Goal: Task Accomplishment & Management: Manage account settings

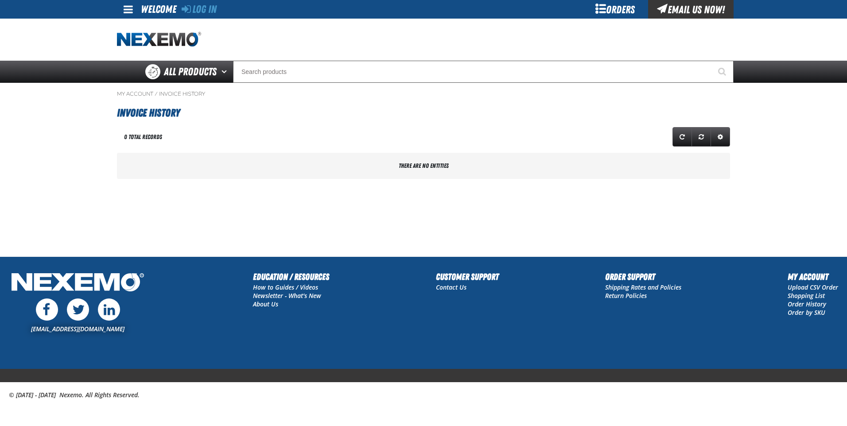
click at [312, 219] on main "My Account / Invoice History Invoice History" at bounding box center [423, 170] width 847 height 174
click at [600, 14] on div "Orders" at bounding box center [615, 9] width 66 height 19
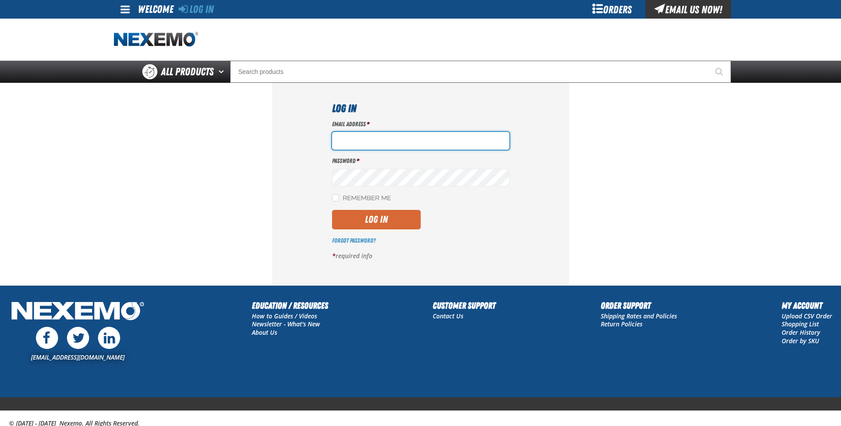
type input "ssitze@vtaig.com"
click at [397, 222] on button "Log In" at bounding box center [376, 220] width 89 height 20
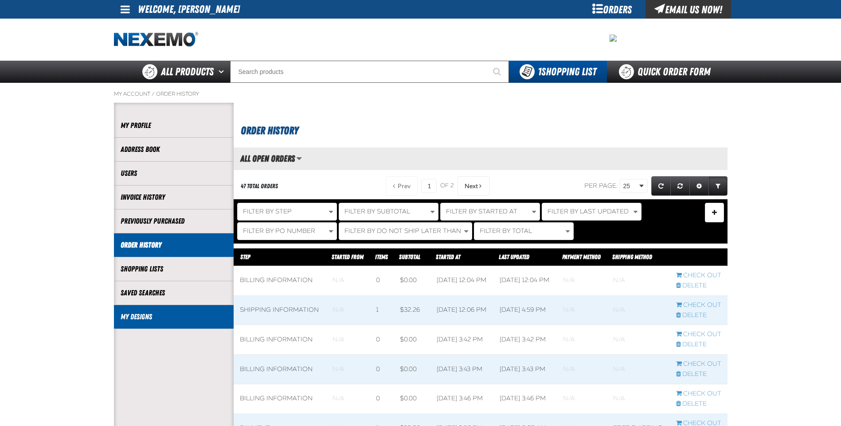
scroll to position [0, 0]
click at [183, 324] on li "My Designs" at bounding box center [174, 317] width 120 height 24
click at [141, 317] on link "My Designs" at bounding box center [174, 317] width 106 height 10
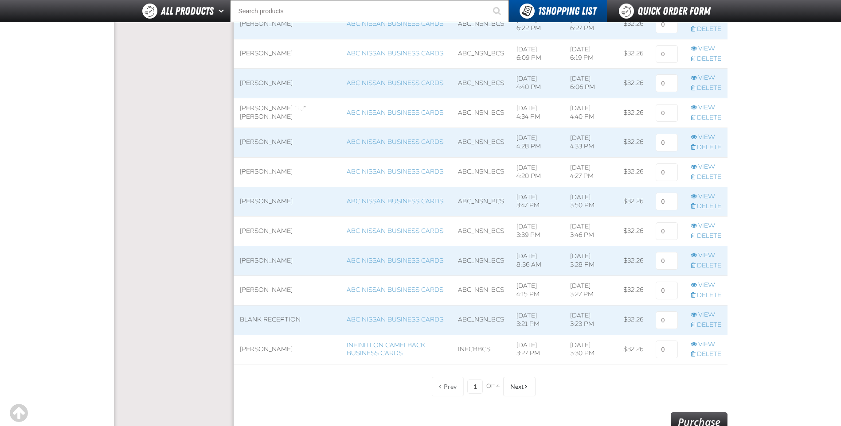
scroll to position [709, 0]
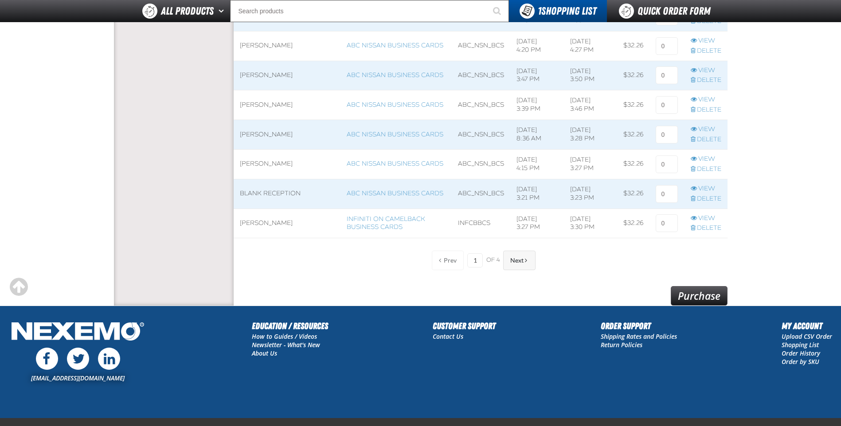
click at [521, 256] on button "Next" at bounding box center [519, 261] width 32 height 20
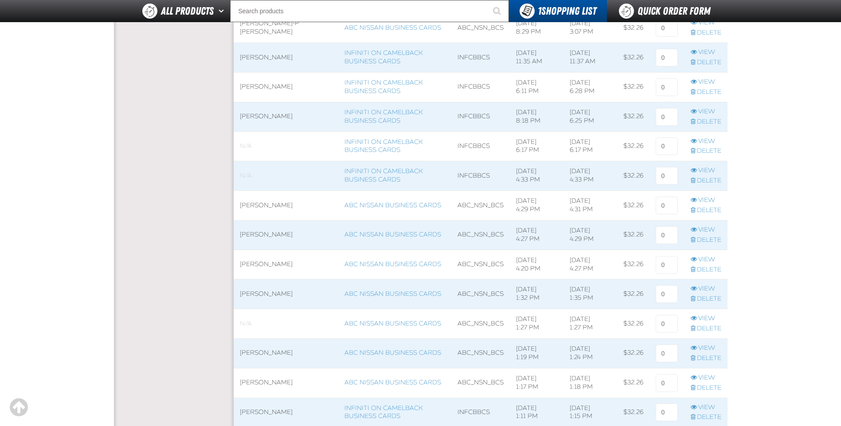
scroll to position [355, 0]
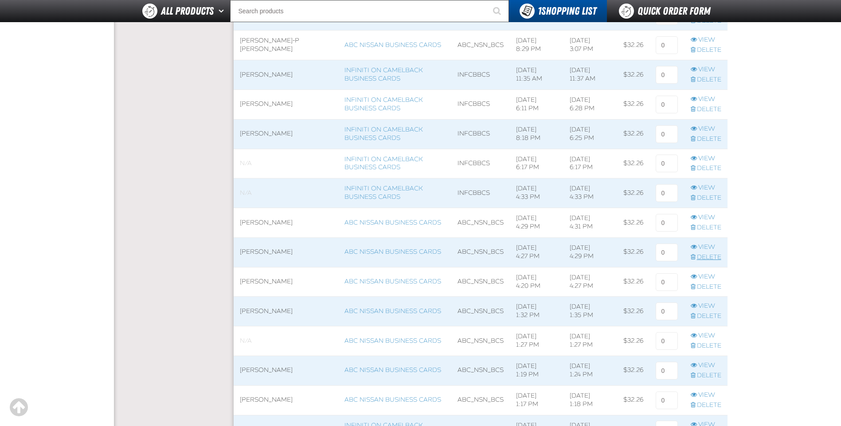
click at [696, 255] on link "Delete" at bounding box center [706, 258] width 31 height 8
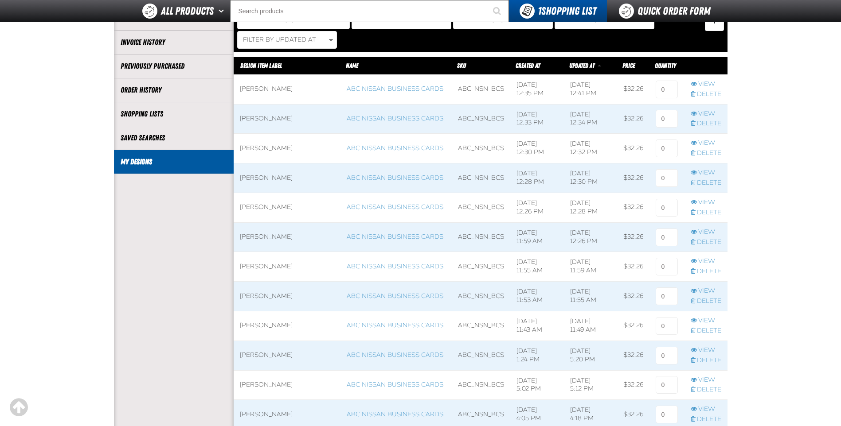
scroll to position [177, 0]
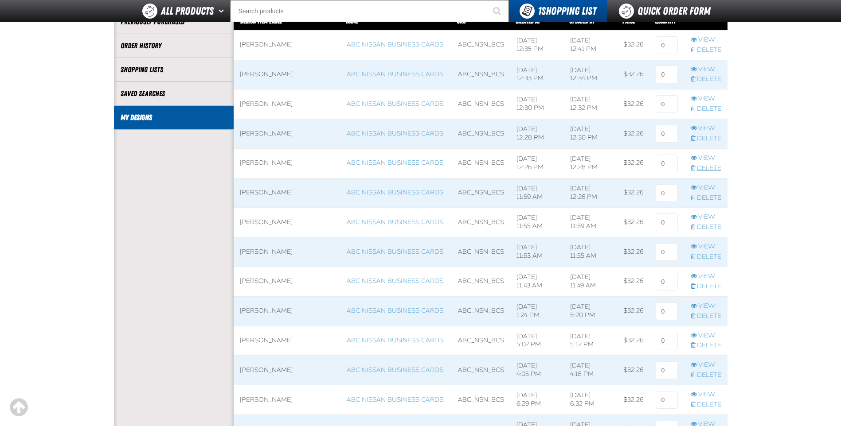
click at [698, 167] on link "Delete" at bounding box center [706, 168] width 31 height 8
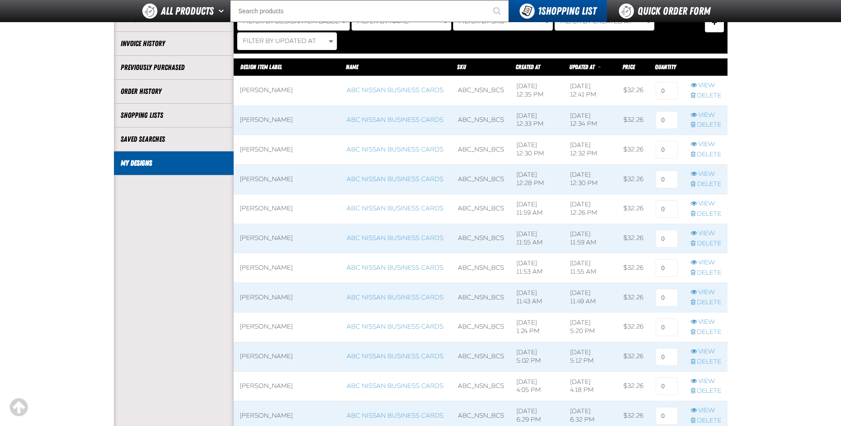
scroll to position [133, 0]
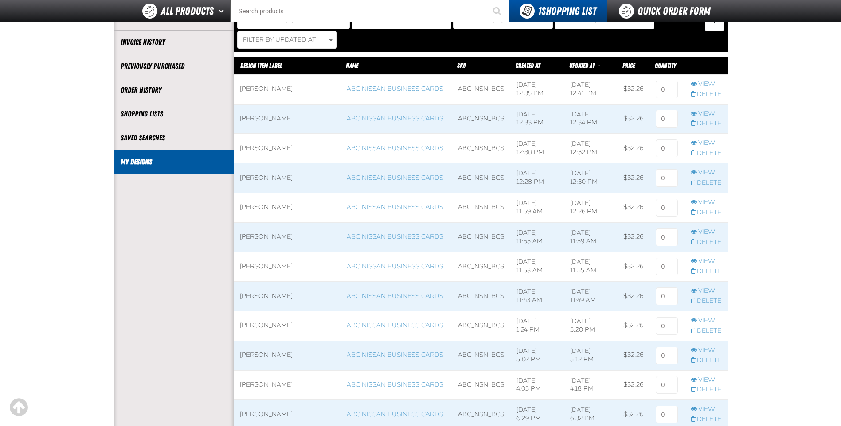
click at [702, 125] on link "Delete" at bounding box center [706, 124] width 31 height 8
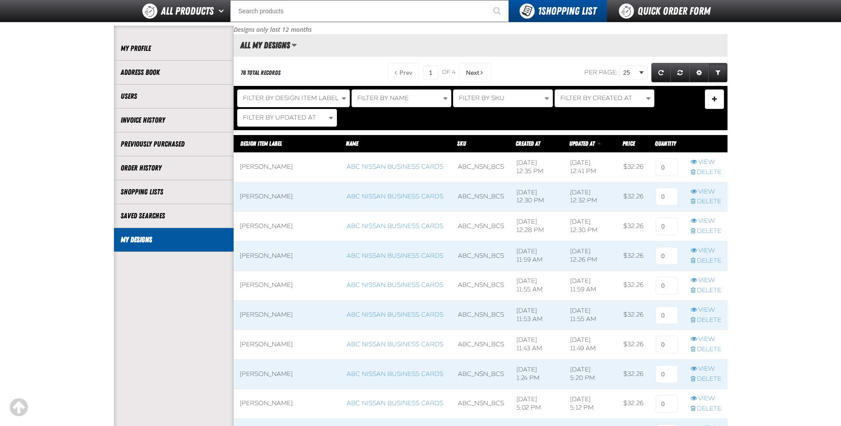
scroll to position [133, 0]
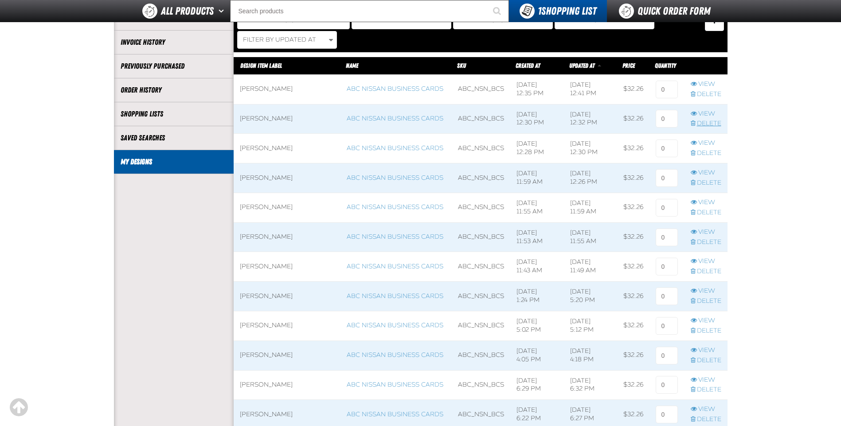
click at [699, 125] on link "Delete" at bounding box center [706, 124] width 31 height 8
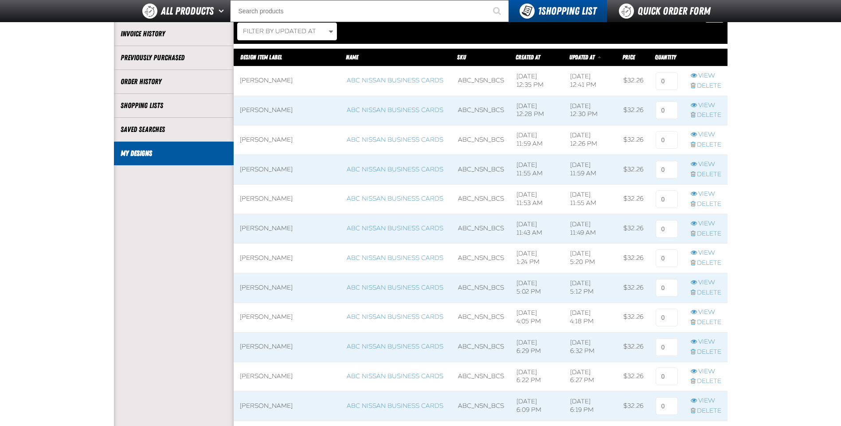
scroll to position [177, 0]
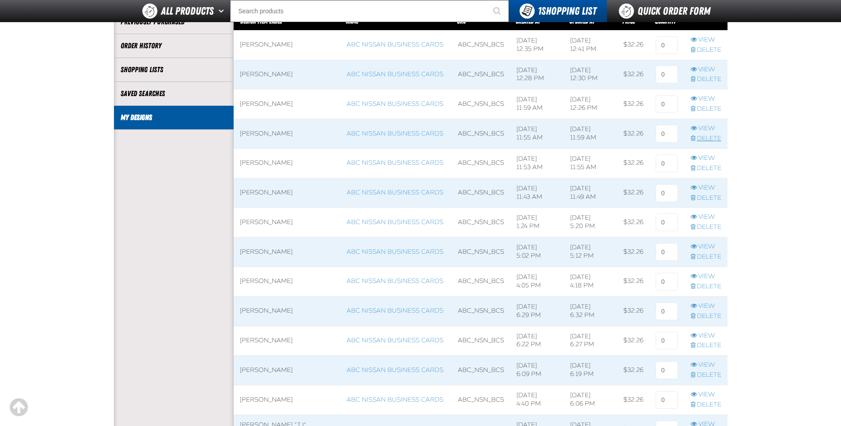
click at [701, 139] on link "Delete" at bounding box center [706, 139] width 31 height 8
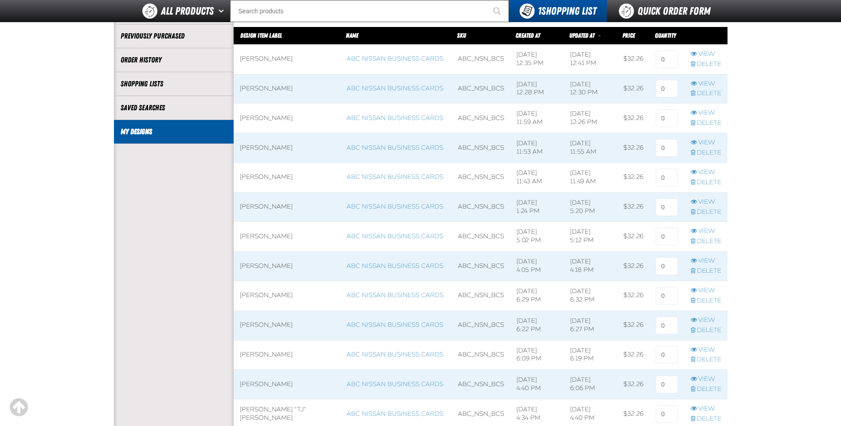
scroll to position [177, 0]
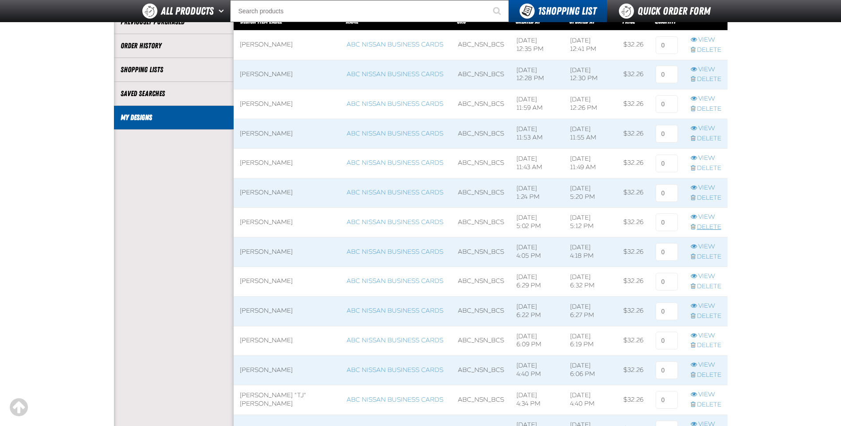
click at [711, 229] on link "Delete" at bounding box center [706, 227] width 31 height 8
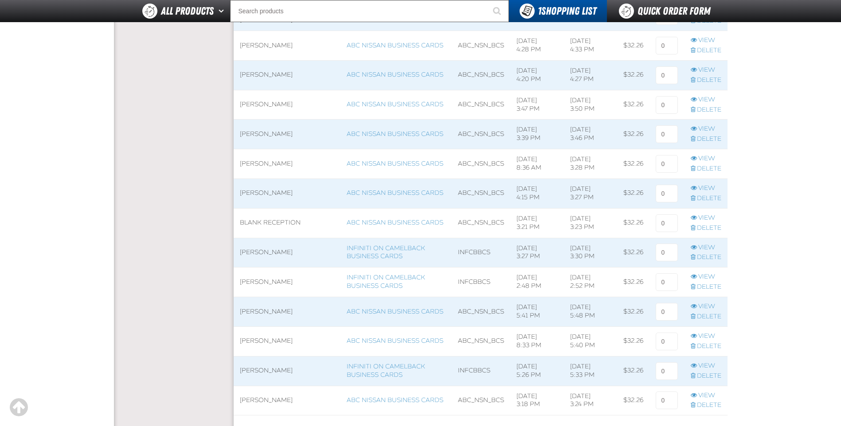
scroll to position [576, 0]
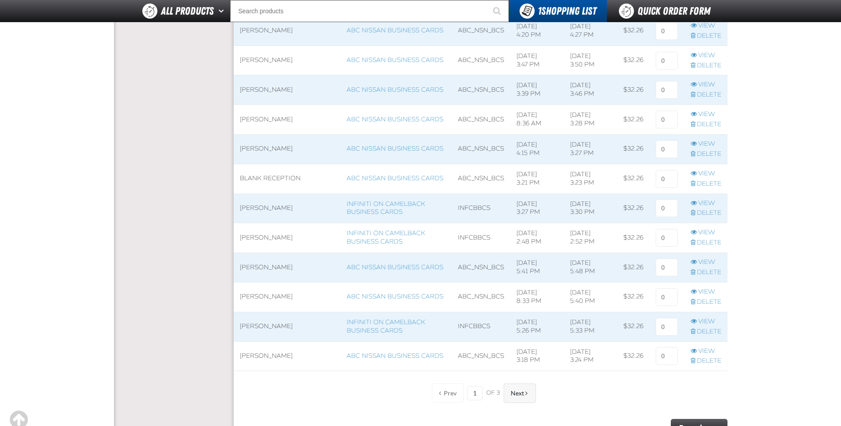
click at [514, 393] on span "Next" at bounding box center [517, 393] width 13 height 7
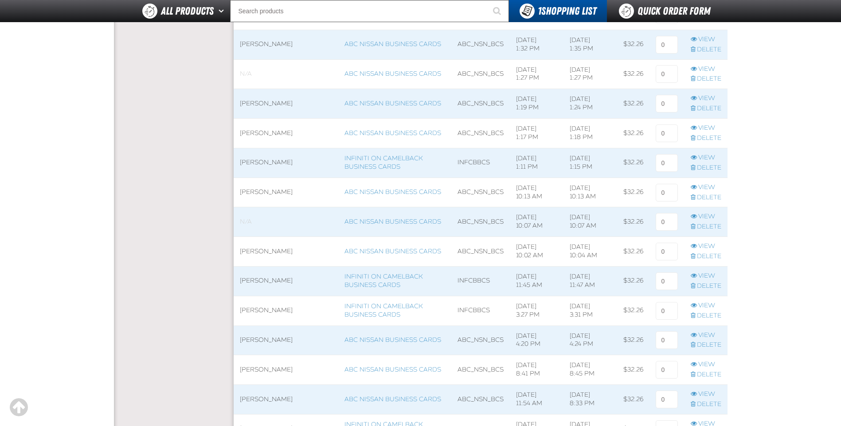
scroll to position [443, 0]
click at [706, 188] on link "View" at bounding box center [706, 188] width 31 height 8
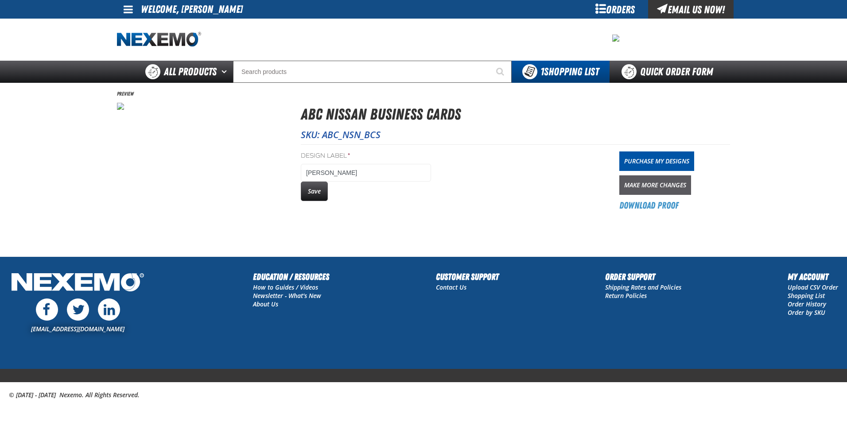
click at [657, 187] on link "Make More Changes" at bounding box center [656, 186] width 72 height 20
click at [319, 192] on button "Save" at bounding box center [314, 192] width 27 height 20
click at [601, 12] on div "Orders" at bounding box center [615, 9] width 66 height 19
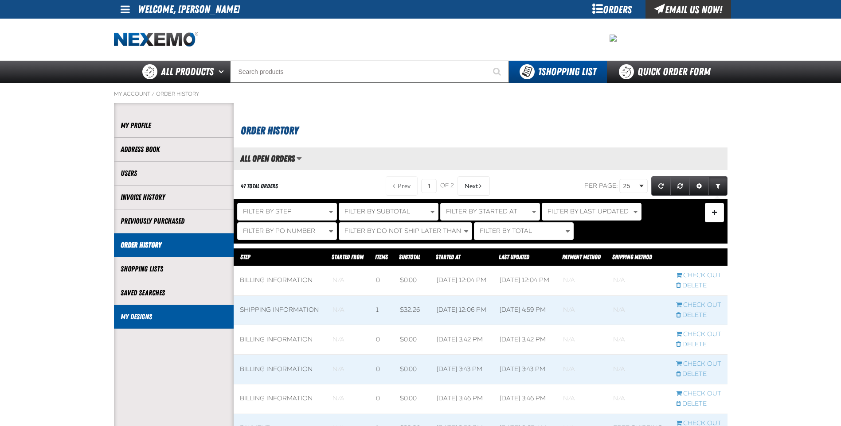
scroll to position [0, 0]
click at [179, 317] on link "My Designs" at bounding box center [174, 317] width 106 height 10
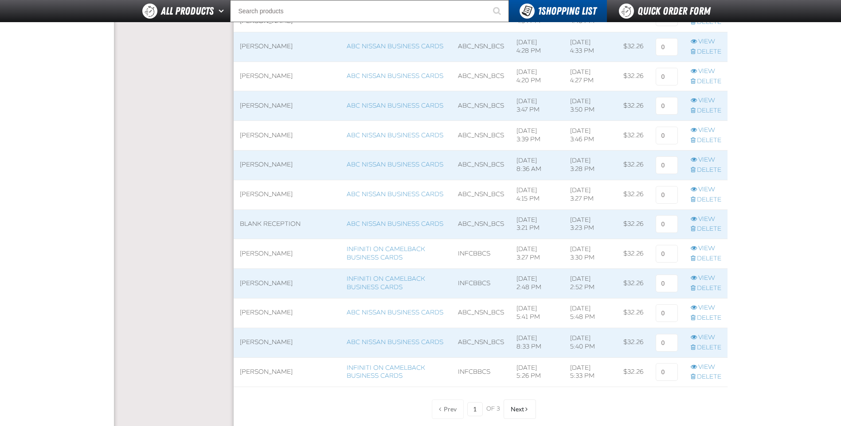
scroll to position [576, 0]
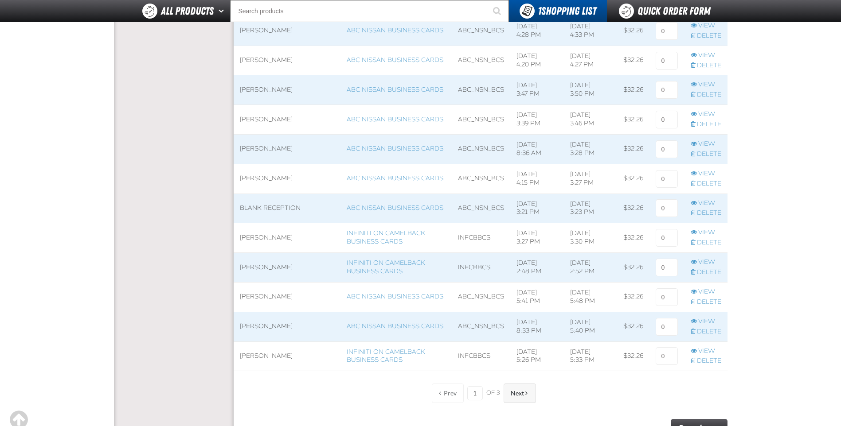
click at [515, 394] on span "Next" at bounding box center [517, 393] width 13 height 7
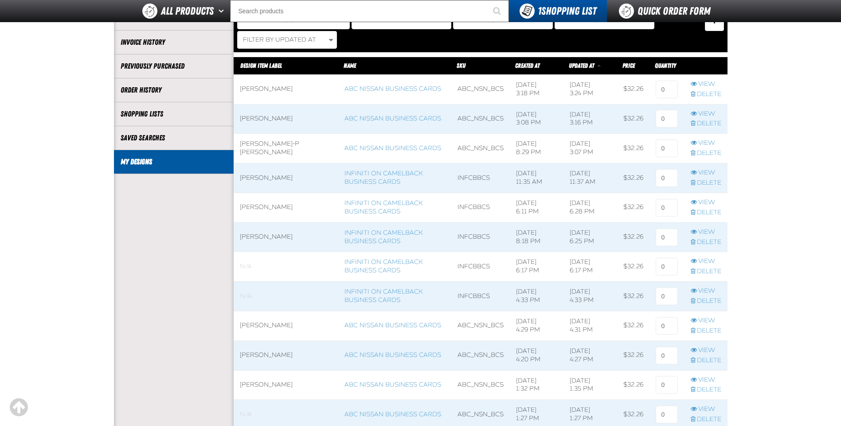
scroll to position [177, 0]
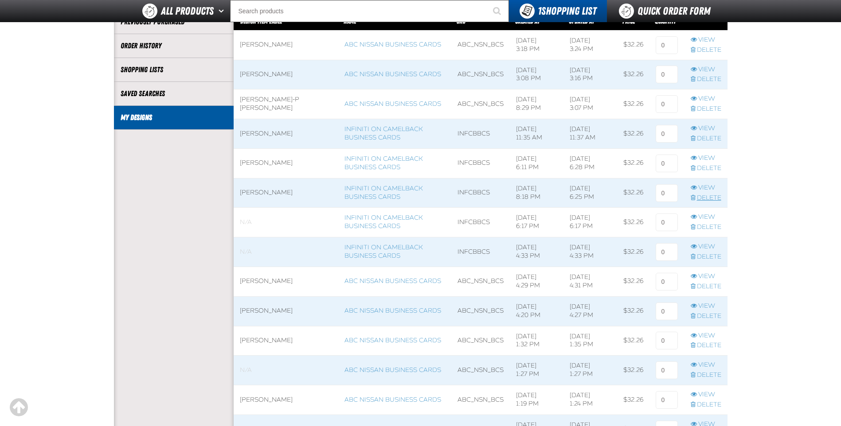
click at [705, 194] on link "Delete" at bounding box center [706, 198] width 31 height 8
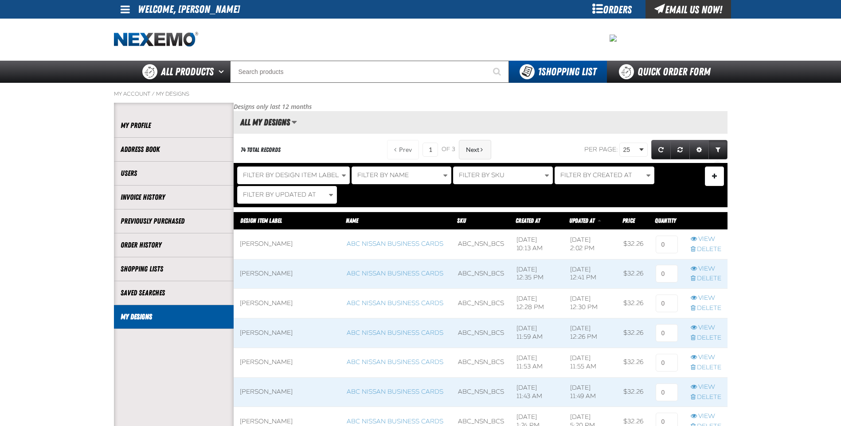
click at [466, 149] on span "Next" at bounding box center [472, 149] width 13 height 7
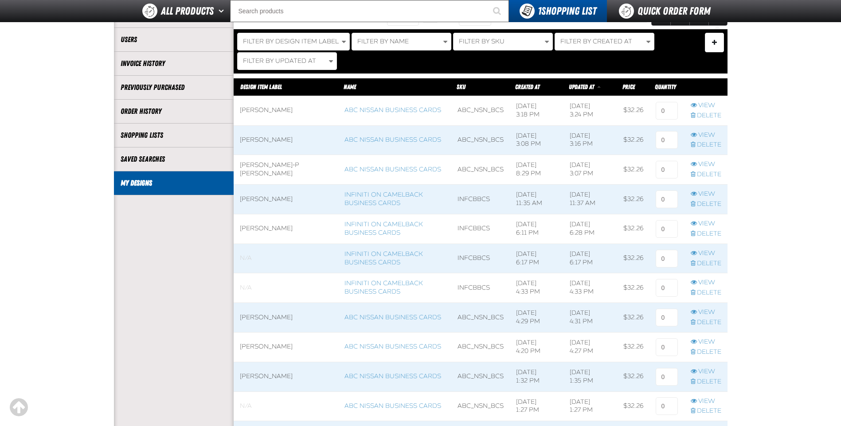
scroll to position [133, 0]
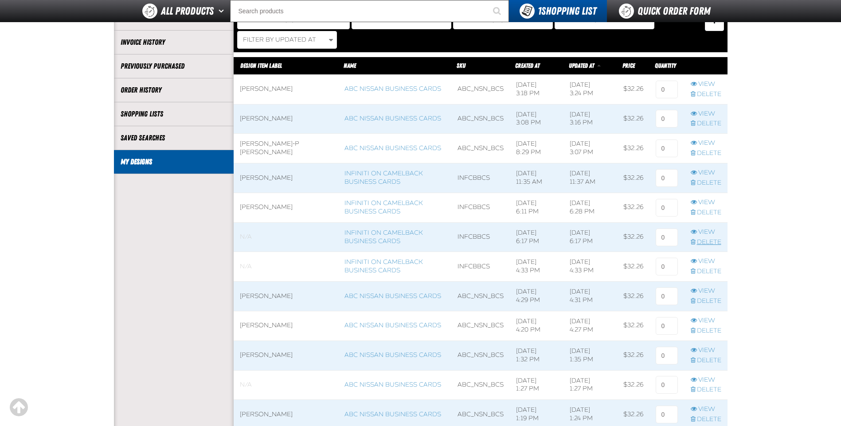
click at [696, 240] on link "Delete" at bounding box center [706, 242] width 31 height 8
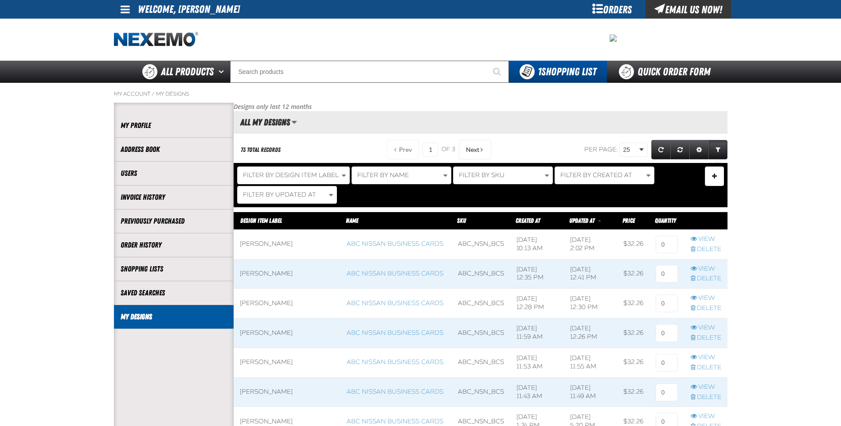
scroll to position [0, 0]
click at [480, 147] on span at bounding box center [481, 150] width 2 height 6
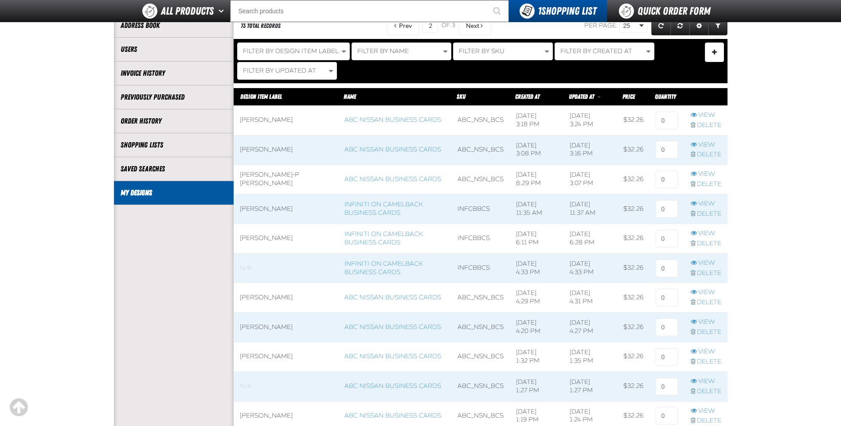
scroll to position [133, 0]
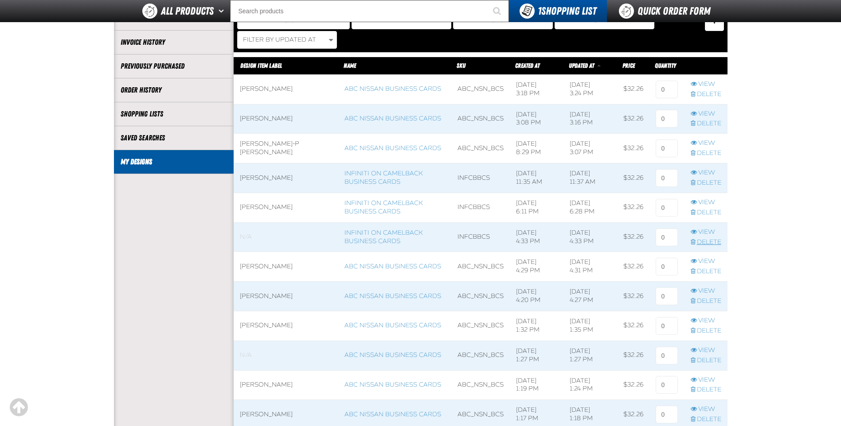
click at [693, 242] on span "Delete row action" at bounding box center [693, 242] width 5 height 6
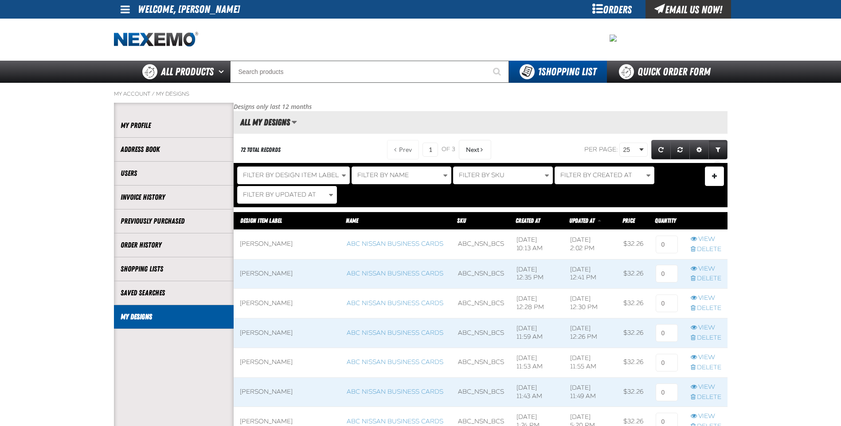
scroll to position [0, 0]
drag, startPoint x: 471, startPoint y: 148, endPoint x: 505, endPoint y: 167, distance: 39.3
click at [471, 148] on span "Next" at bounding box center [472, 149] width 13 height 7
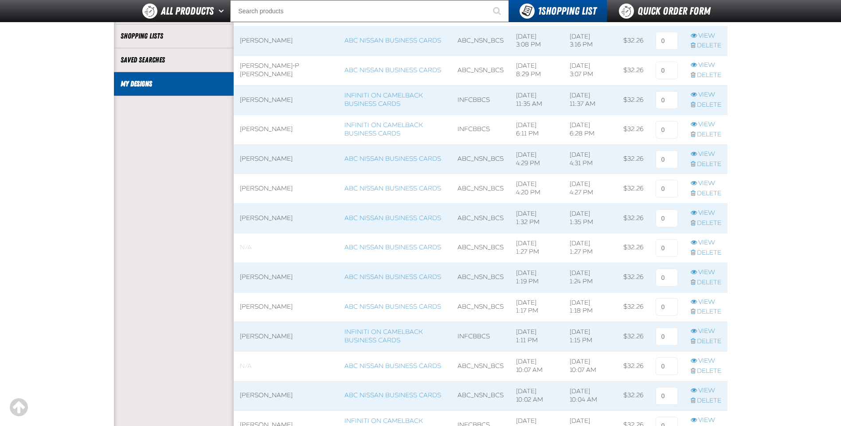
scroll to position [222, 0]
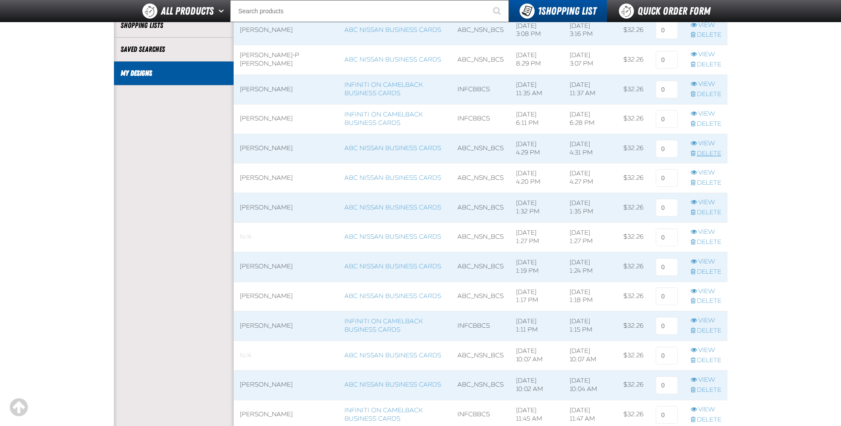
click at [693, 156] on link "Delete" at bounding box center [706, 154] width 31 height 8
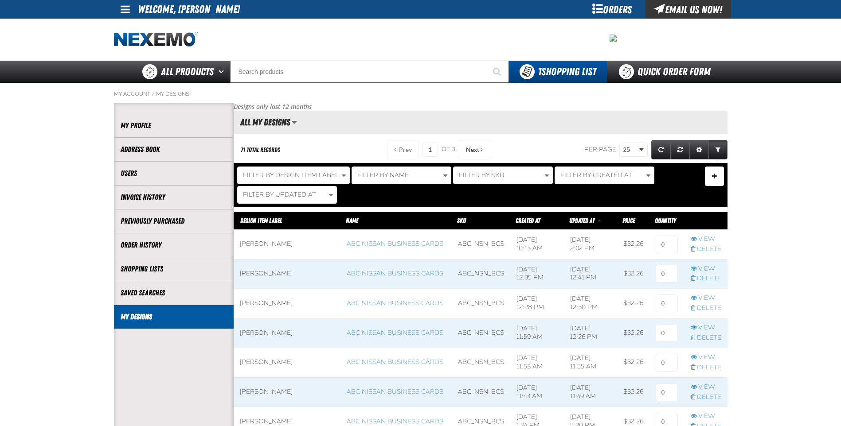
scroll to position [0, 0]
click at [480, 151] on button "Next" at bounding box center [475, 150] width 32 height 20
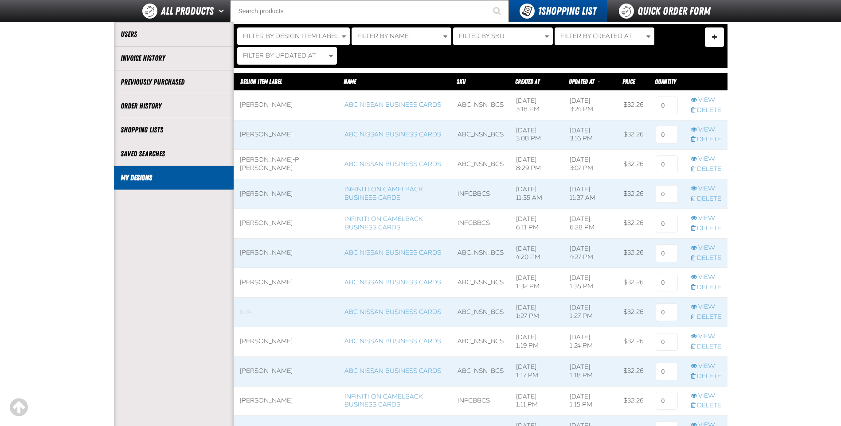
scroll to position [133, 0]
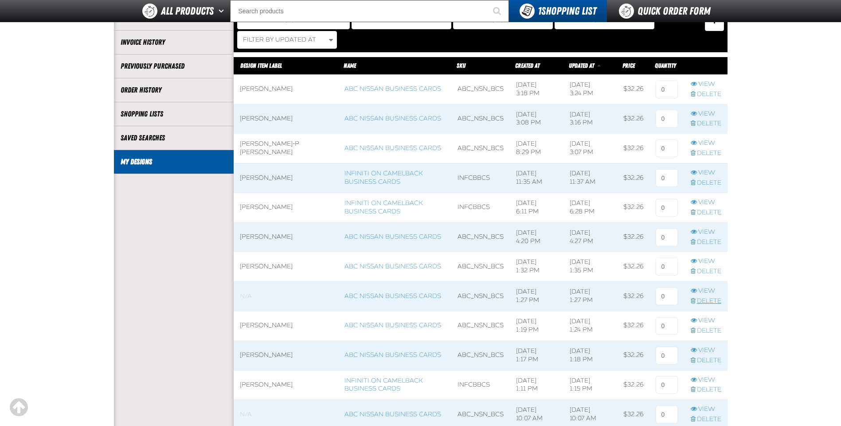
click at [713, 302] on link "Delete" at bounding box center [706, 301] width 31 height 8
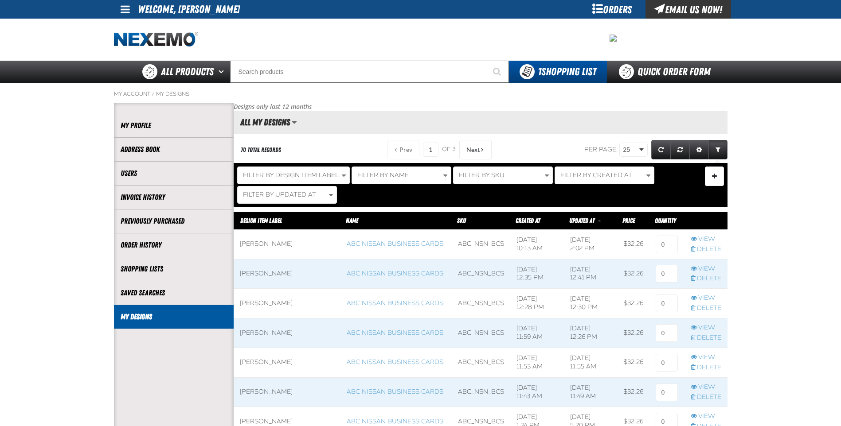
scroll to position [0, 0]
click at [478, 141] on button "Next" at bounding box center [475, 150] width 32 height 20
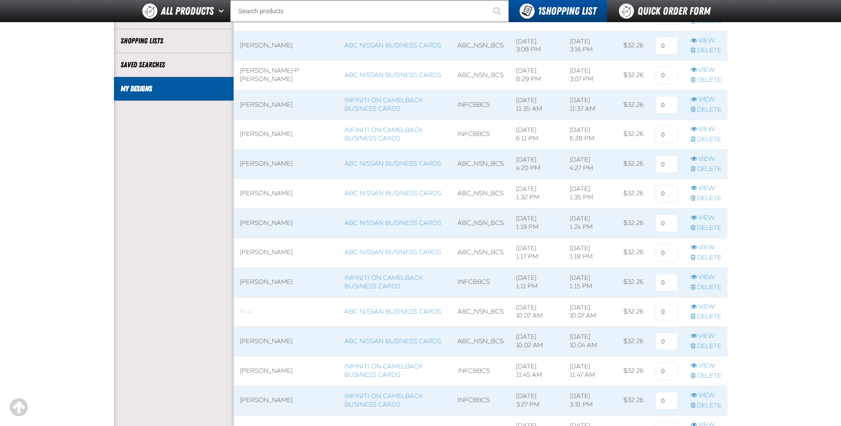
scroll to position [222, 0]
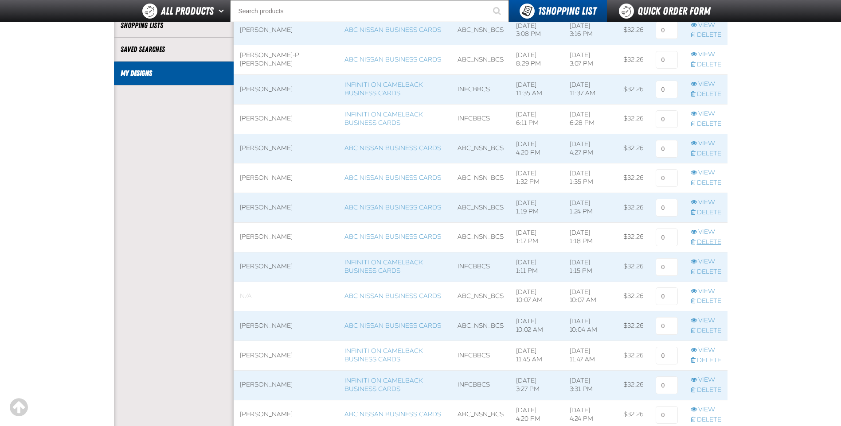
click at [691, 245] on span "Delete row action" at bounding box center [693, 242] width 5 height 6
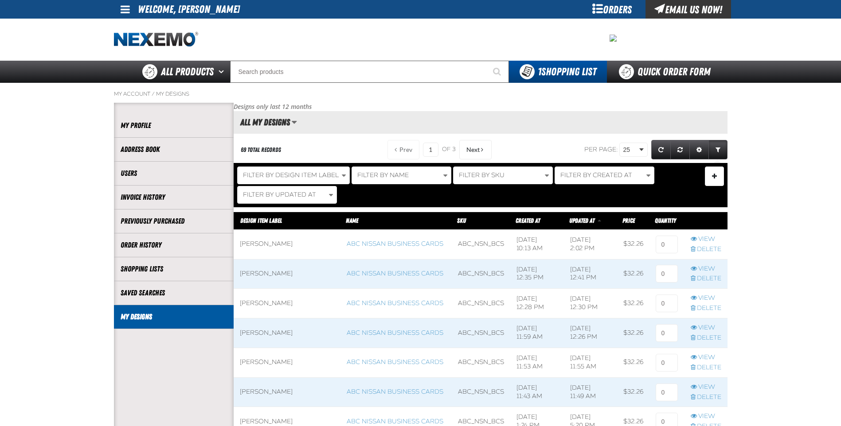
scroll to position [0, 0]
click at [473, 154] on button "Next" at bounding box center [475, 150] width 32 height 20
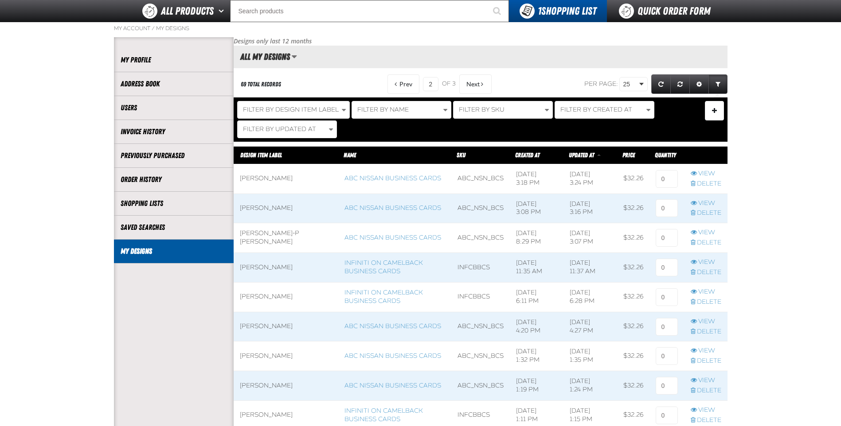
scroll to position [133, 0]
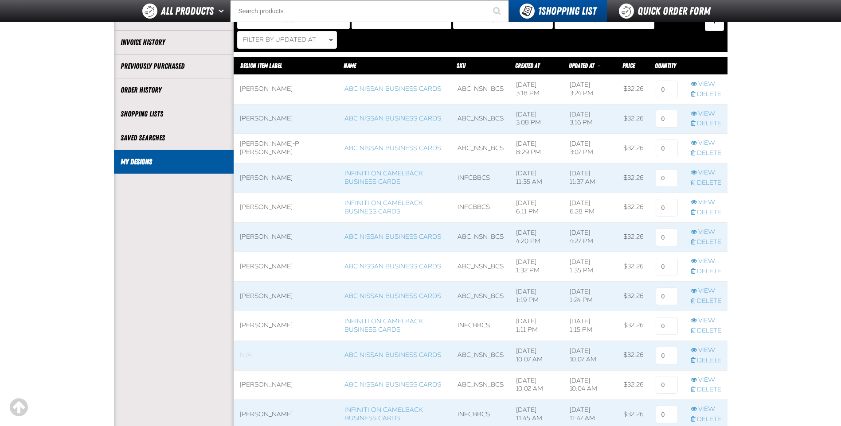
click at [696, 362] on link "Delete" at bounding box center [706, 361] width 31 height 8
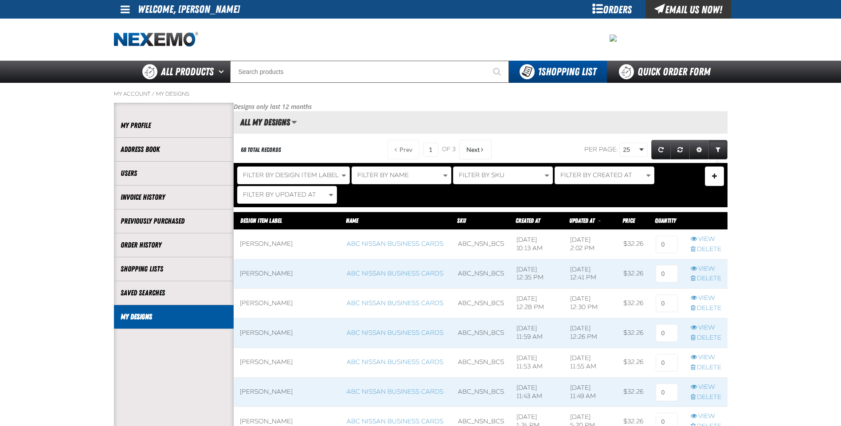
scroll to position [0, 0]
click at [481, 147] on button "Next" at bounding box center [475, 150] width 32 height 20
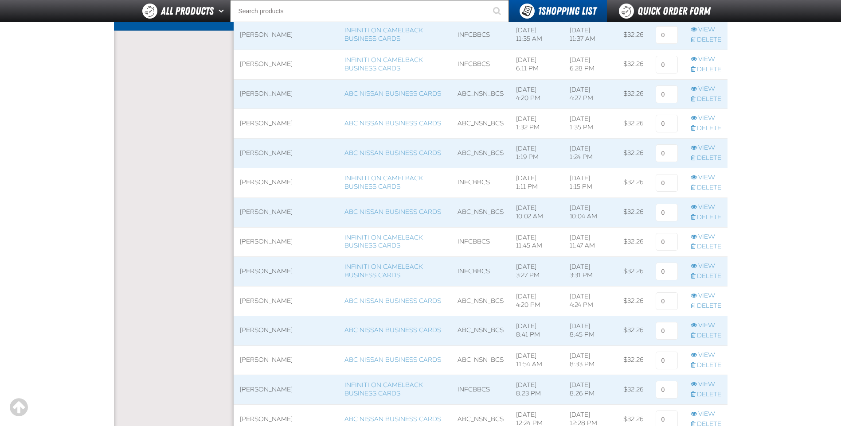
scroll to position [310, 0]
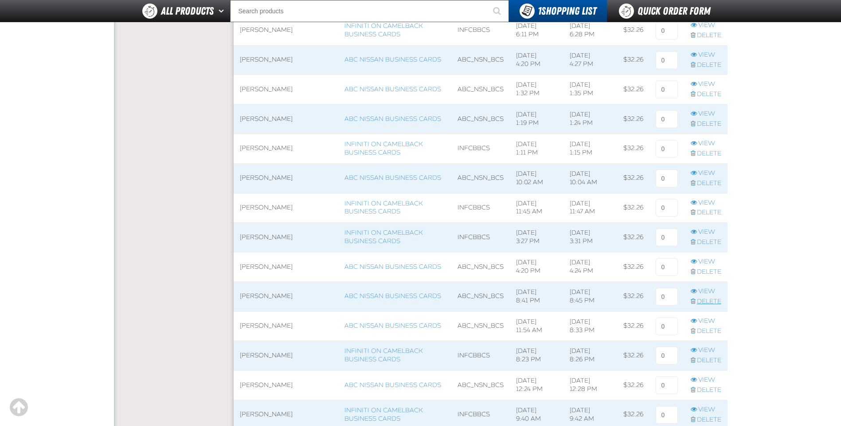
click at [715, 301] on link "Delete" at bounding box center [706, 302] width 31 height 8
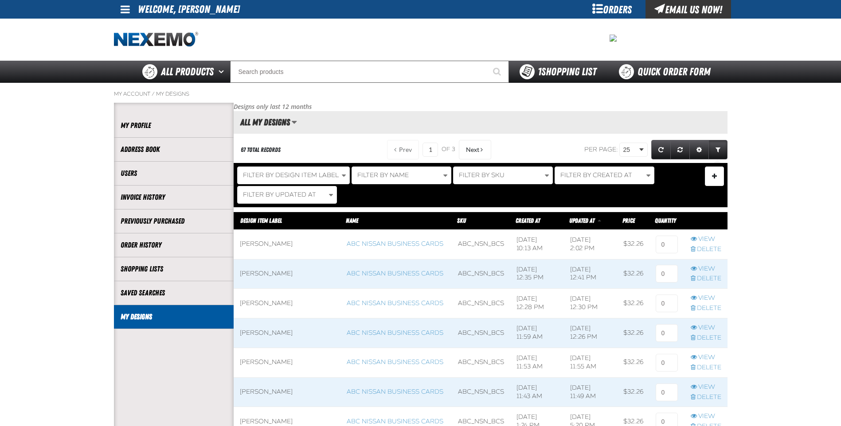
scroll to position [0, 0]
click at [480, 148] on span at bounding box center [481, 150] width 2 height 6
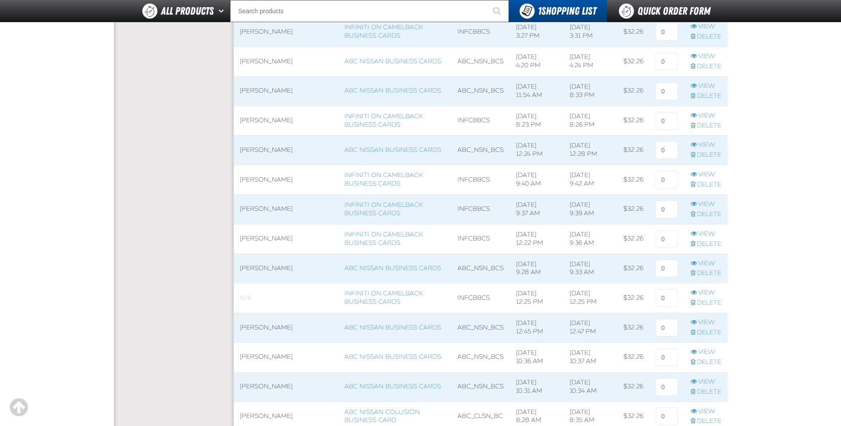
scroll to position [532, 0]
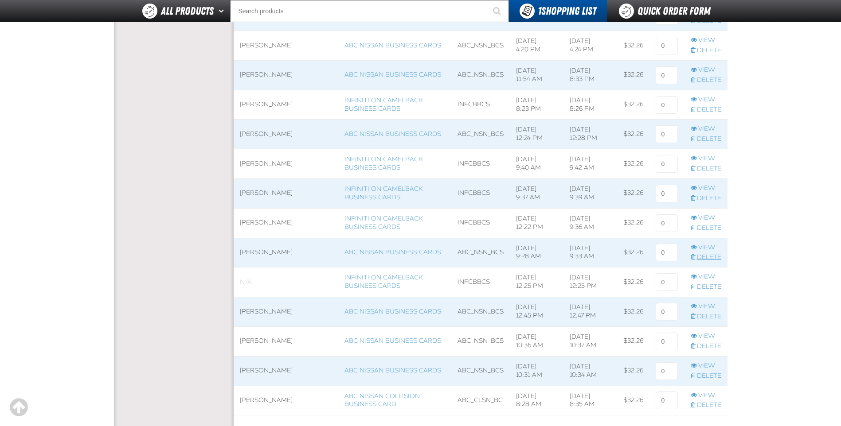
click at [692, 258] on span "Delete row action" at bounding box center [693, 257] width 5 height 6
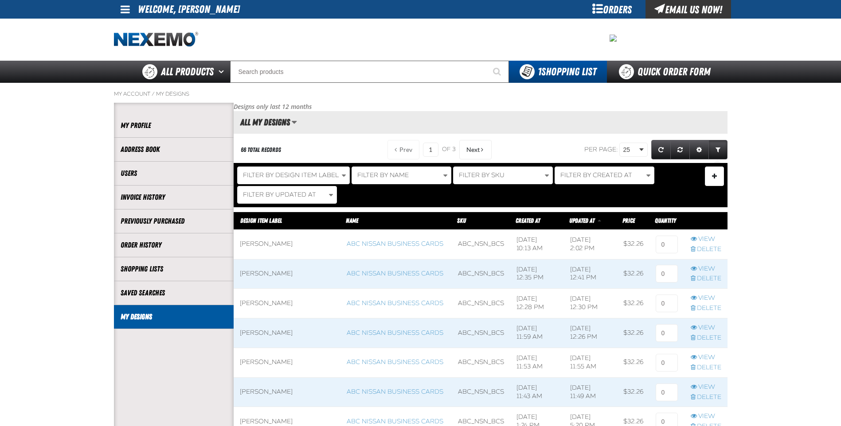
scroll to position [0, 0]
click at [472, 147] on span "Next" at bounding box center [472, 149] width 13 height 7
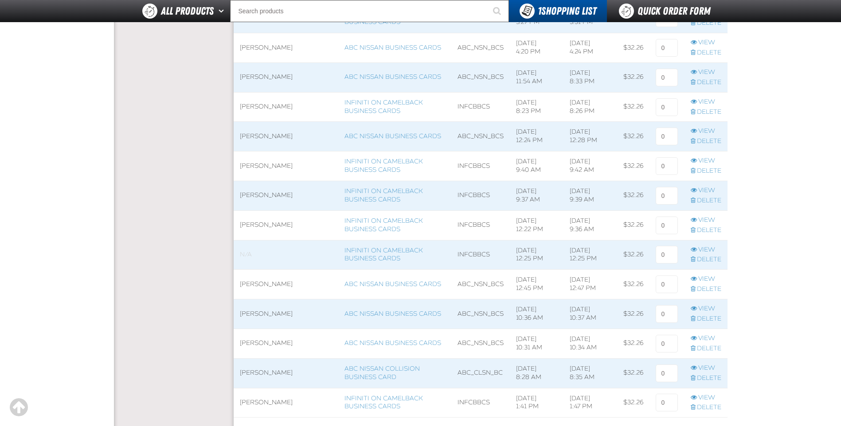
scroll to position [532, 0]
click at [700, 260] on link "Delete" at bounding box center [706, 258] width 31 height 8
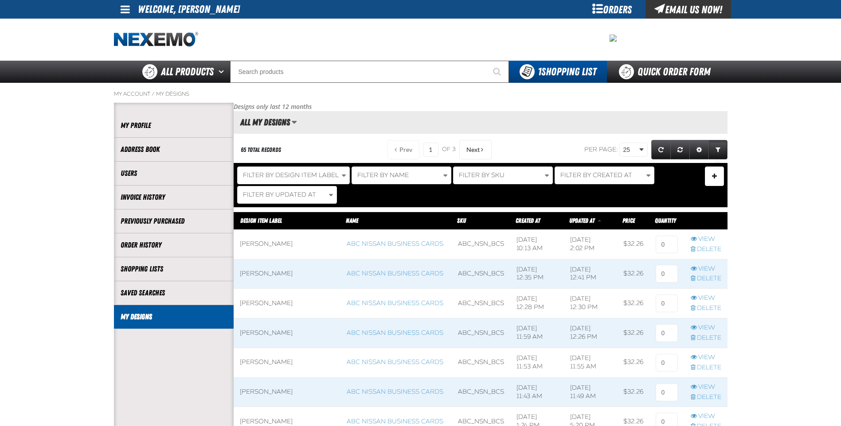
scroll to position [0, 0]
click at [484, 142] on button "Next" at bounding box center [475, 150] width 32 height 20
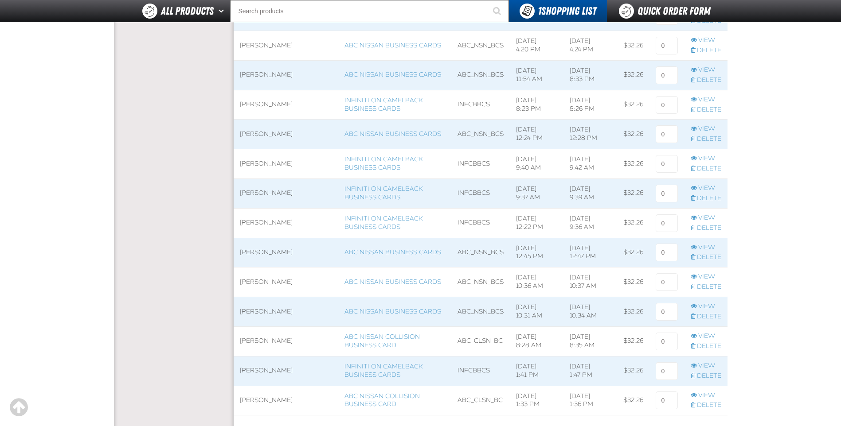
scroll to position [576, 0]
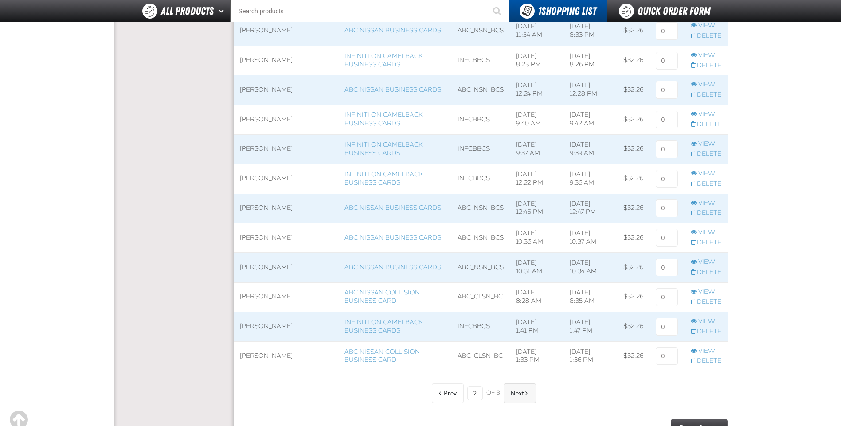
click at [515, 401] on button "Next" at bounding box center [519, 394] width 32 height 20
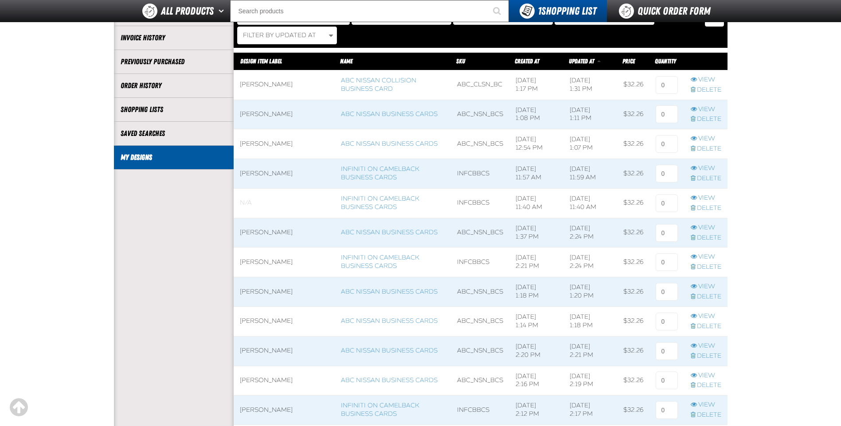
scroll to position [108, 0]
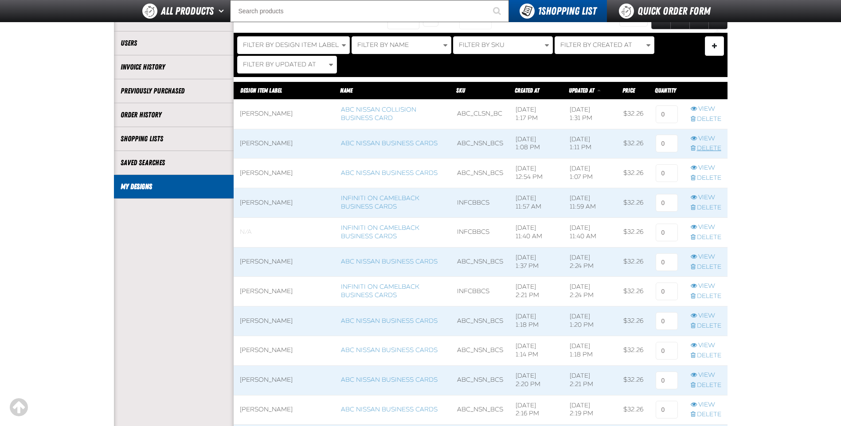
click at [707, 145] on link "Delete" at bounding box center [706, 148] width 31 height 8
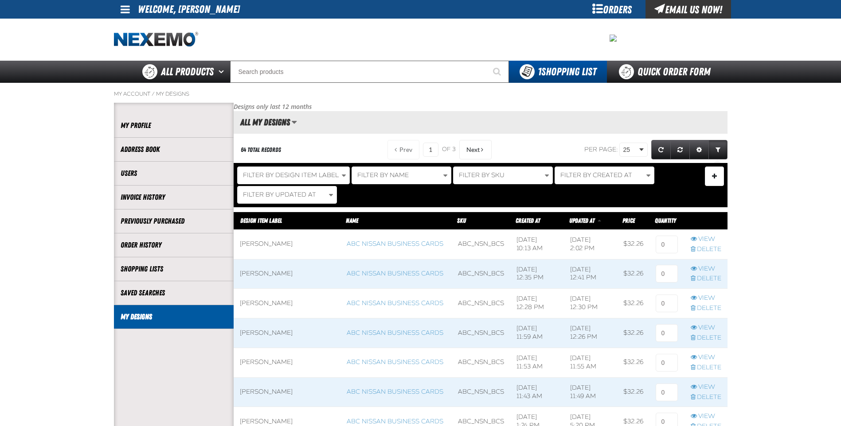
scroll to position [0, 0]
click at [468, 148] on span "Next" at bounding box center [472, 149] width 13 height 7
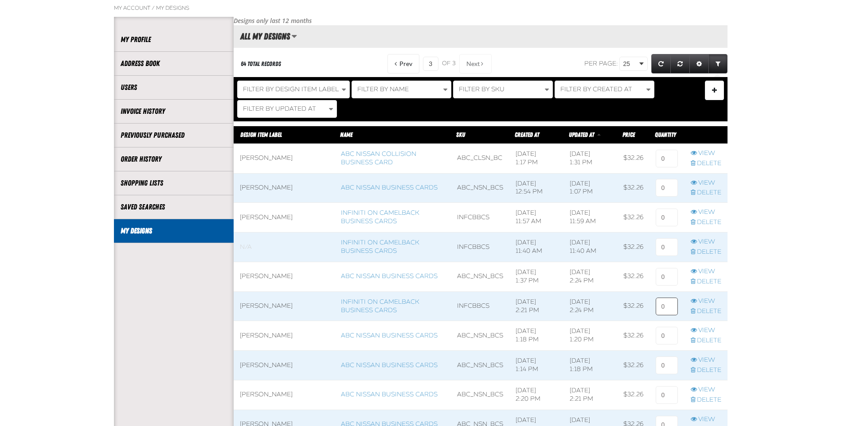
scroll to position [89, 0]
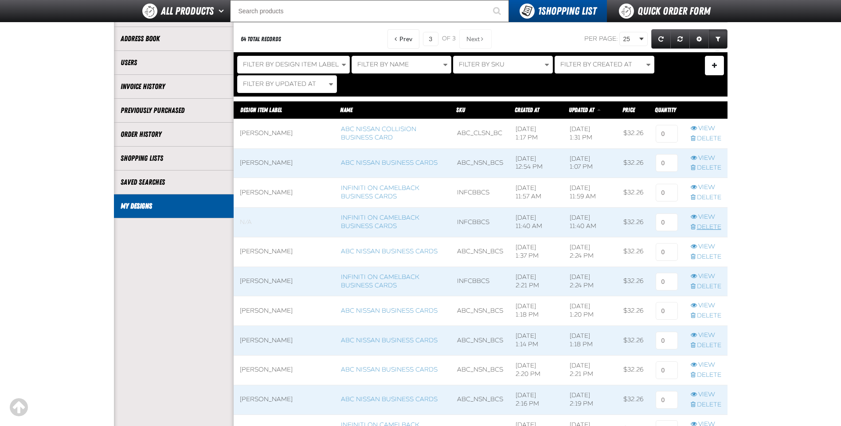
click at [698, 224] on link "Delete" at bounding box center [706, 227] width 31 height 8
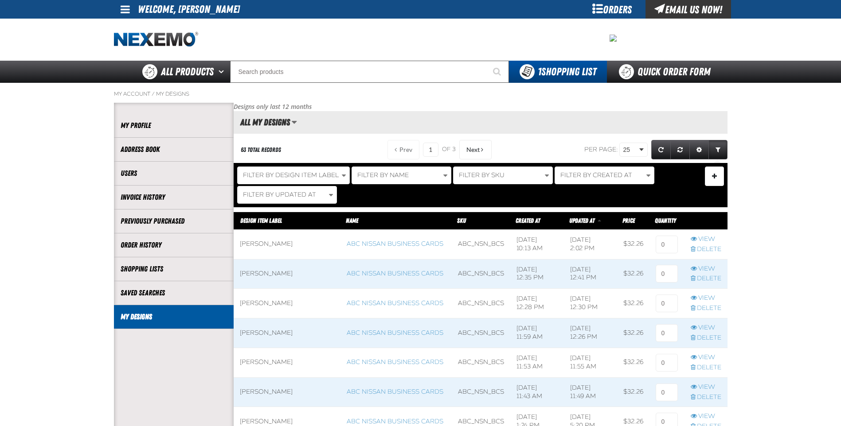
scroll to position [0, 0]
click at [475, 149] on span "Next" at bounding box center [472, 149] width 13 height 7
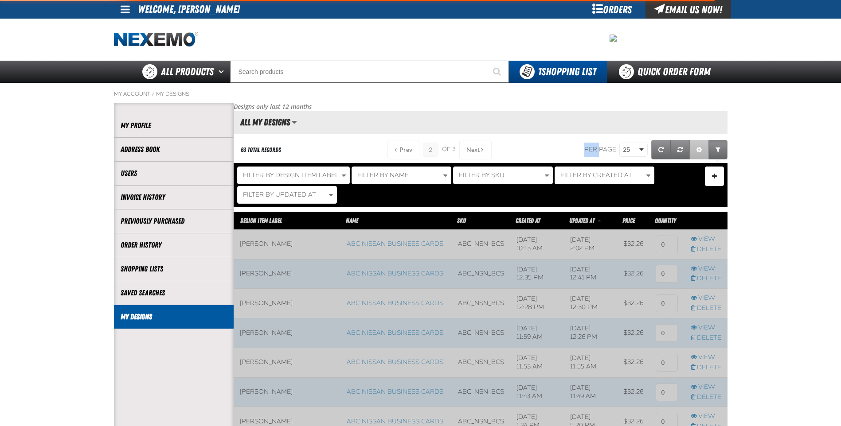
click at [475, 149] on div "Prev 2 of 3 Next" at bounding box center [436, 150] width 111 height 20
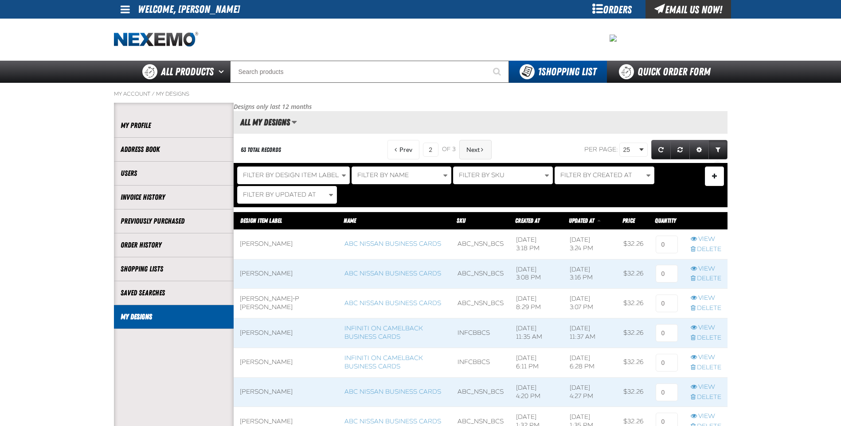
drag, startPoint x: 475, startPoint y: 149, endPoint x: 474, endPoint y: 154, distance: 5.4
click at [474, 154] on button "Next" at bounding box center [475, 150] width 32 height 20
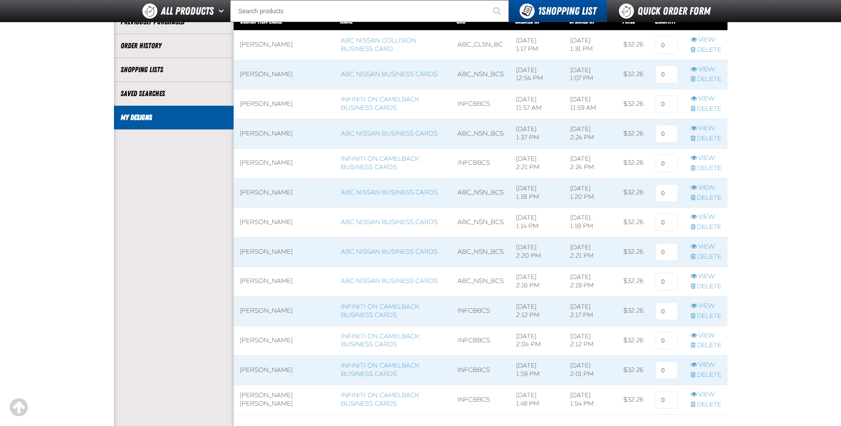
scroll to position [222, 0]
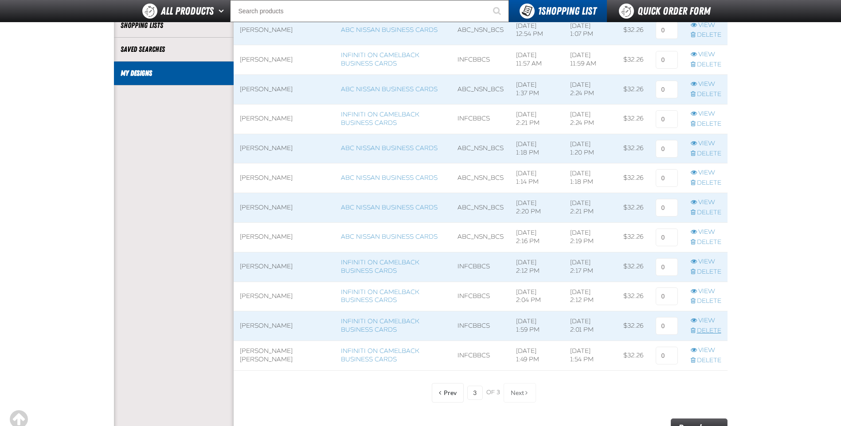
click at [701, 328] on link "Delete" at bounding box center [706, 331] width 31 height 8
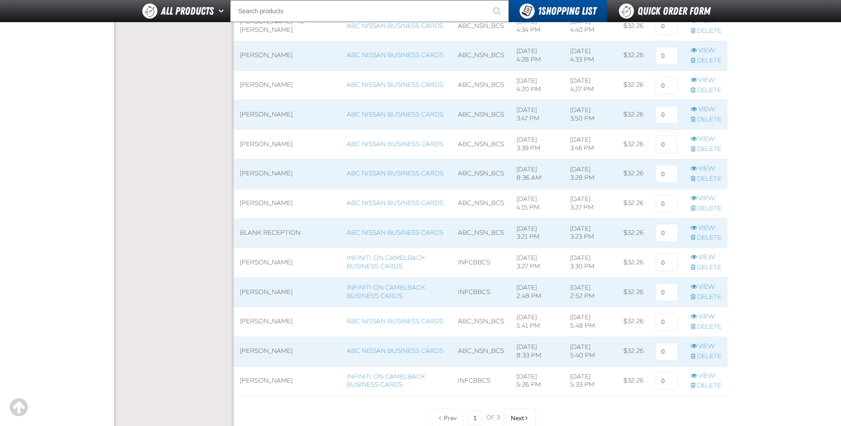
scroll to position [576, 0]
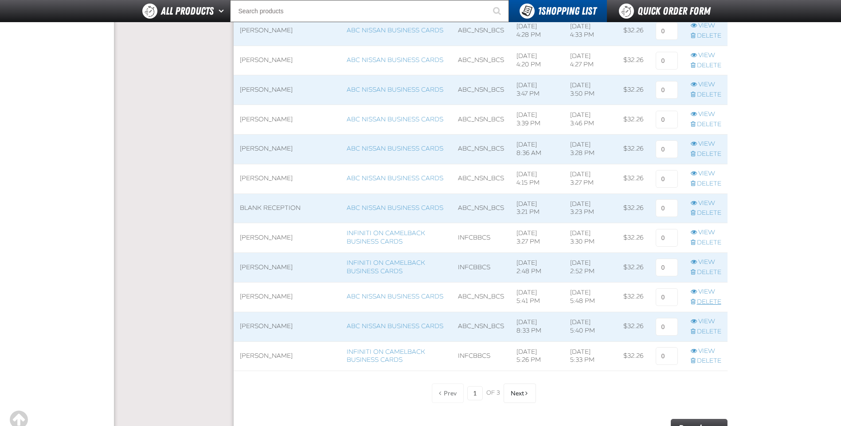
click at [704, 305] on link "Delete" at bounding box center [706, 302] width 31 height 8
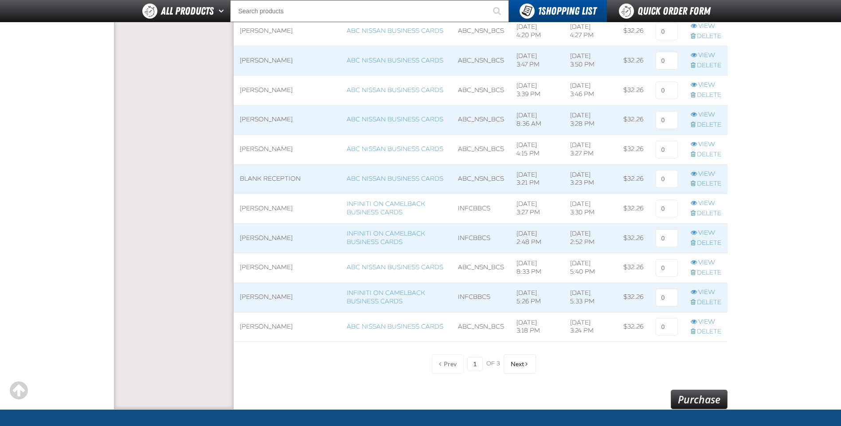
scroll to position [621, 0]
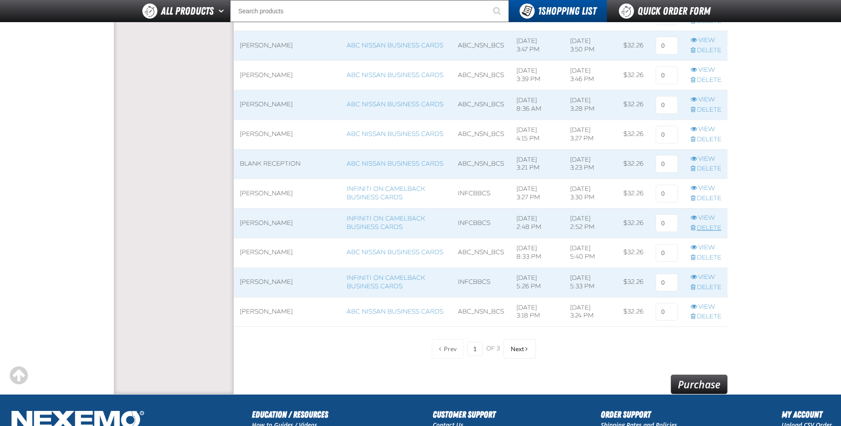
click at [700, 229] on link "Delete" at bounding box center [706, 228] width 31 height 8
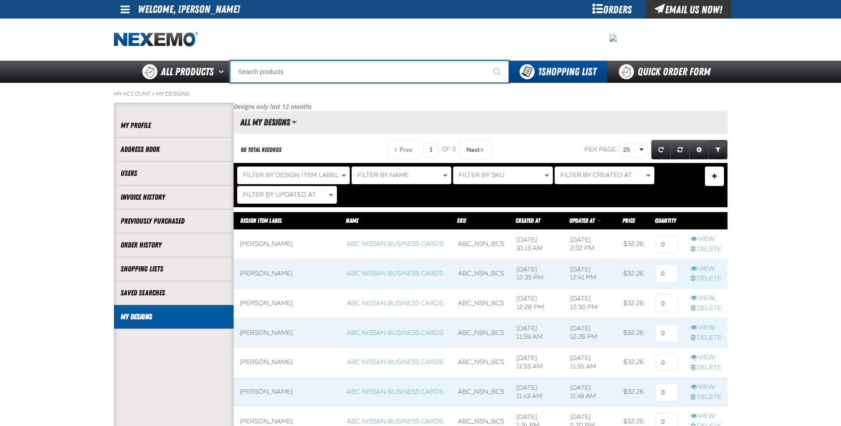
click at [394, 67] on input "Search" at bounding box center [369, 72] width 279 height 22
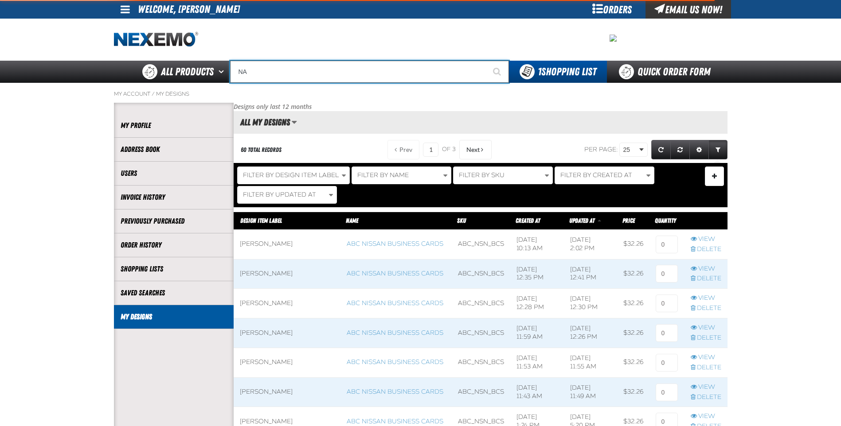
type input "N"
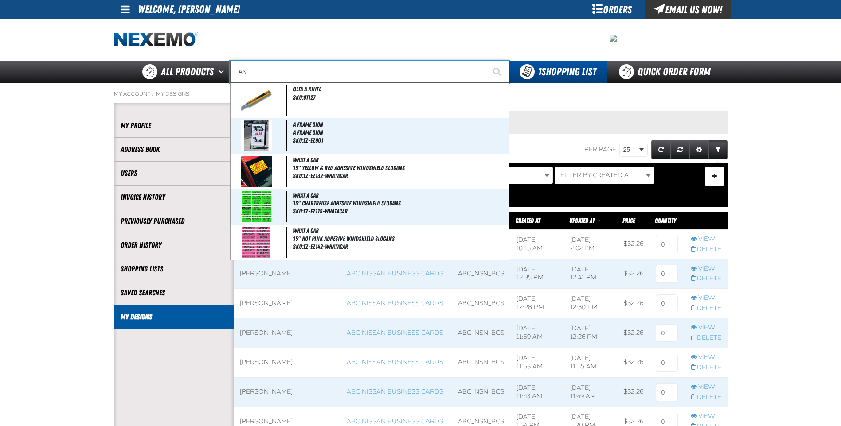
type input "ANC"
type input "ANChor Clip (25 per pack)"
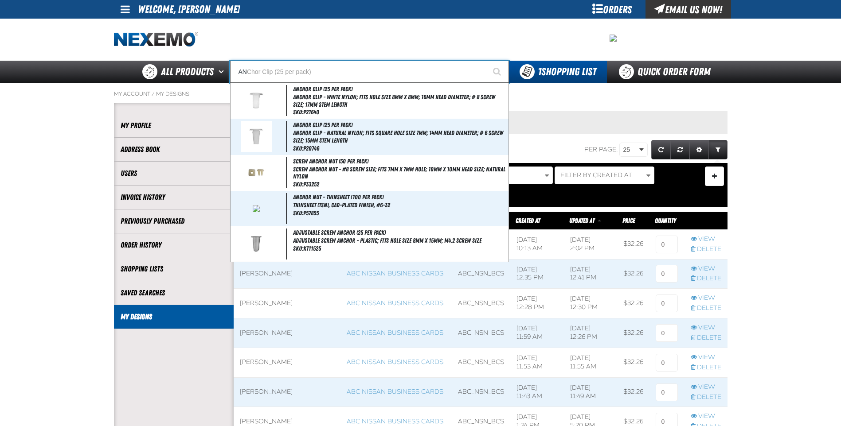
type input "A"
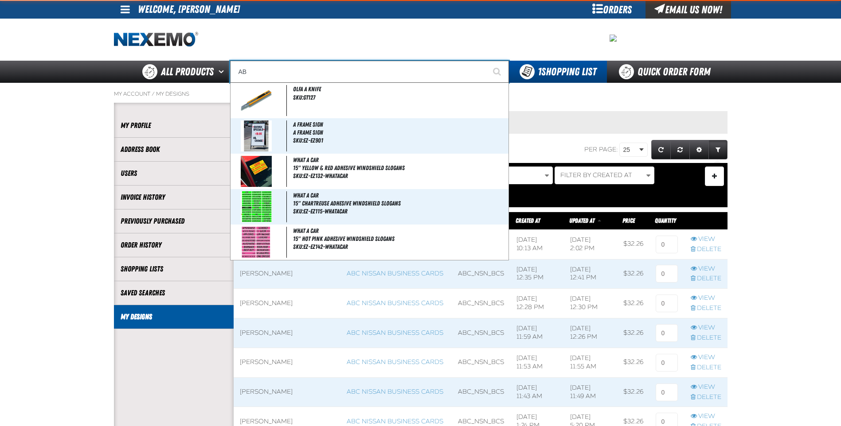
type input "ABC"
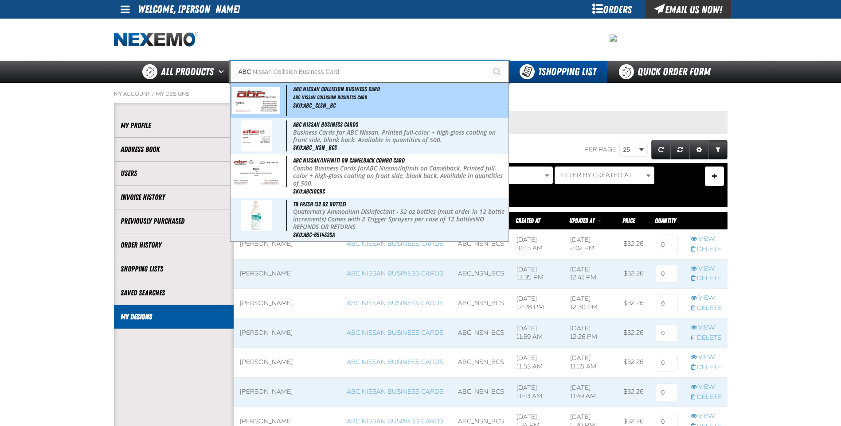
type input "ABC Nissan Collision Business Card"
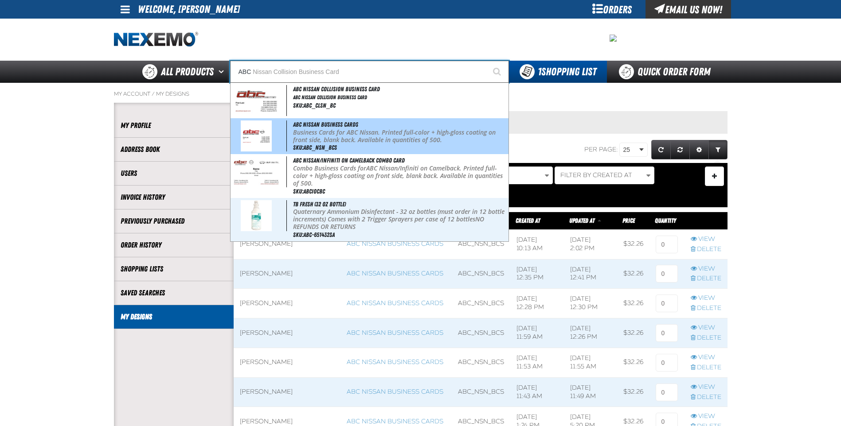
click at [375, 133] on p "Business Cards for ABC Nissan. Printed full-color + high-gloss coating on front…" at bounding box center [399, 136] width 213 height 15
type input "ABC Nissan Business Cards"
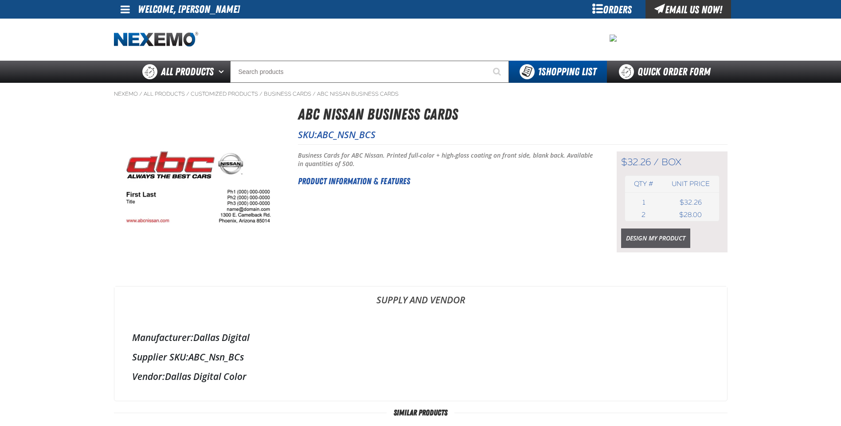
click at [650, 242] on link "Design My Product" at bounding box center [655, 239] width 69 height 20
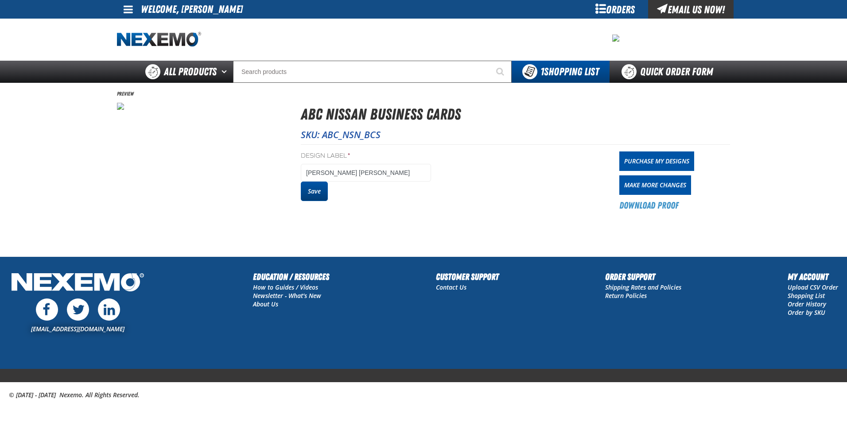
click at [321, 191] on button "Save" at bounding box center [314, 192] width 27 height 20
click at [324, 192] on button "Save" at bounding box center [314, 192] width 27 height 20
click at [601, 7] on div "Orders" at bounding box center [615, 9] width 66 height 19
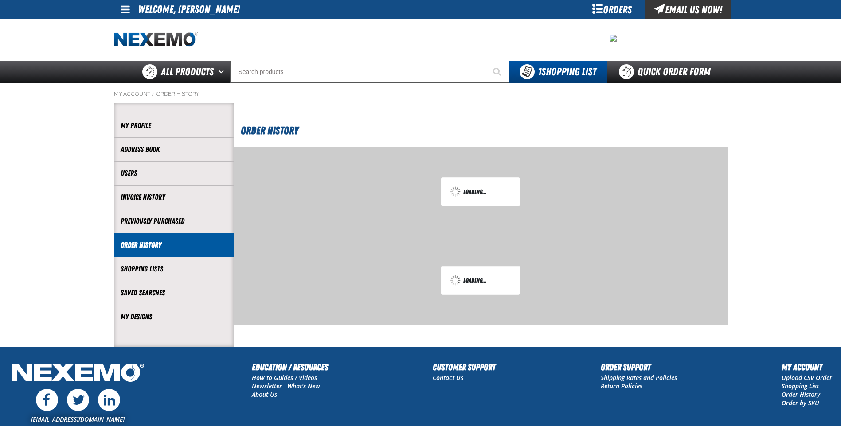
click at [597, 8] on div "Orders" at bounding box center [612, 9] width 66 height 19
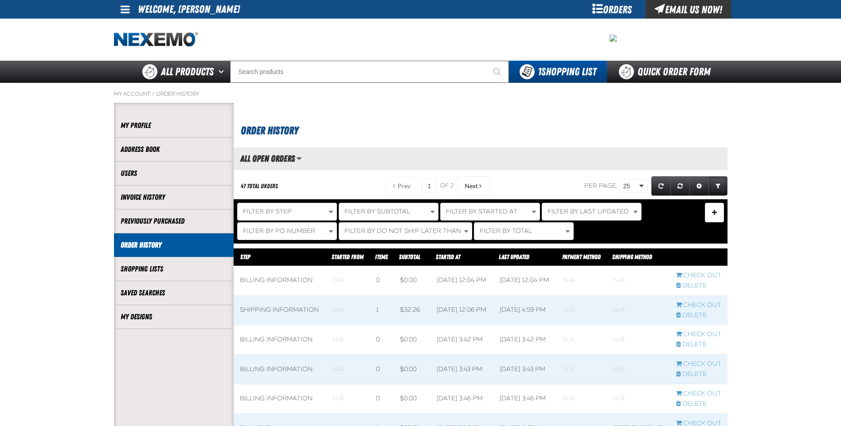
scroll to position [0, 0]
